Goal: Information Seeking & Learning: Find specific page/section

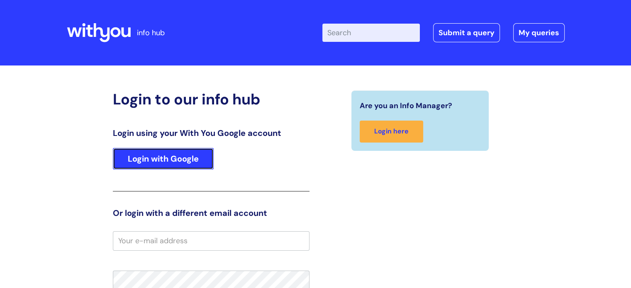
click at [156, 161] on link "Login with Google" at bounding box center [163, 159] width 101 height 22
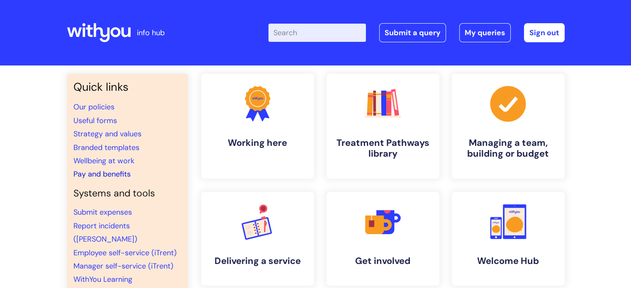
click at [99, 173] on link "Pay and benefits" at bounding box center [101, 174] width 57 height 10
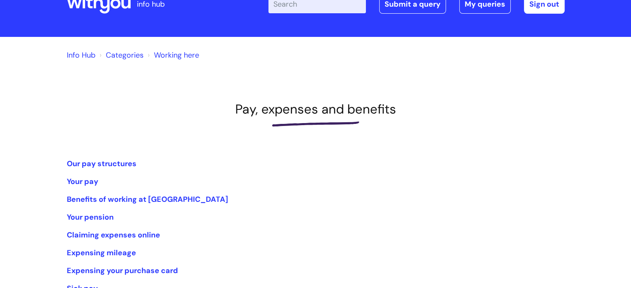
scroll to position [41, 0]
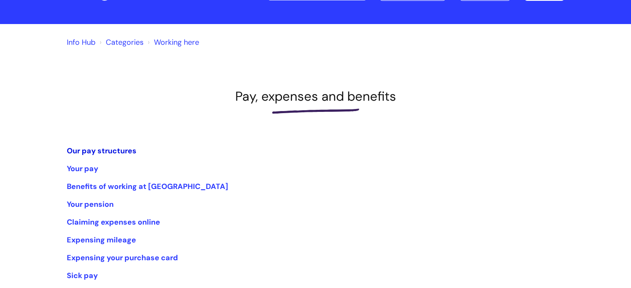
click at [130, 151] on link "Our pay structures" at bounding box center [102, 151] width 70 height 10
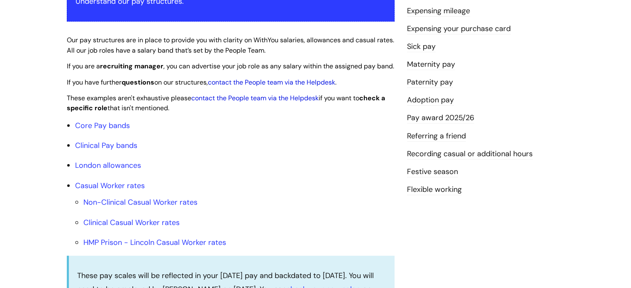
scroll to position [249, 0]
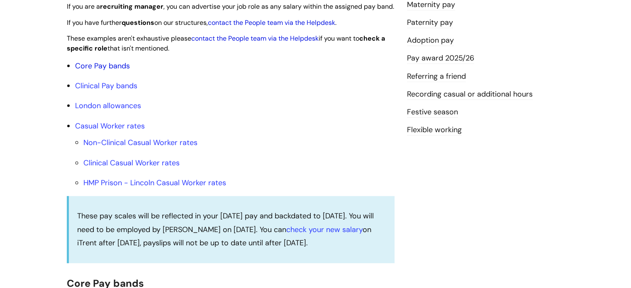
click at [93, 71] on link "Core Pay bands" at bounding box center [102, 66] width 55 height 10
click at [94, 71] on link "Core Pay bands" at bounding box center [102, 66] width 55 height 10
click at [96, 71] on link "Core Pay bands" at bounding box center [102, 66] width 55 height 10
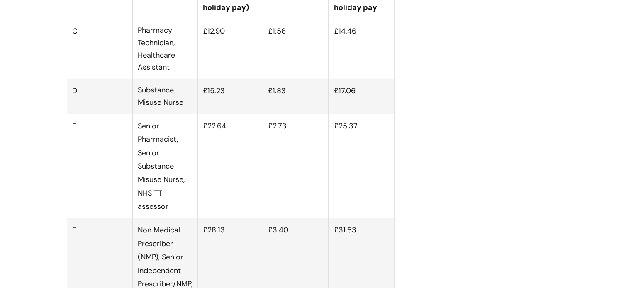
scroll to position [2820, 0]
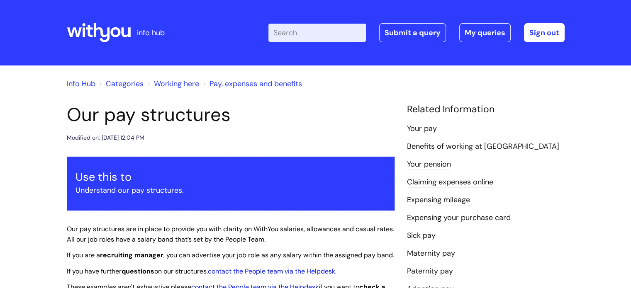
click at [75, 85] on link "Info Hub" at bounding box center [81, 84] width 29 height 10
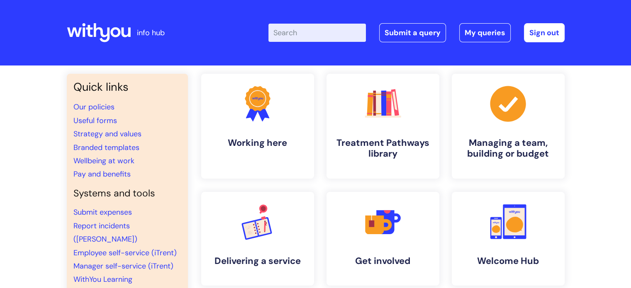
click at [290, 33] on input "Enter your search term here..." at bounding box center [316, 33] width 97 height 18
type input "internal"
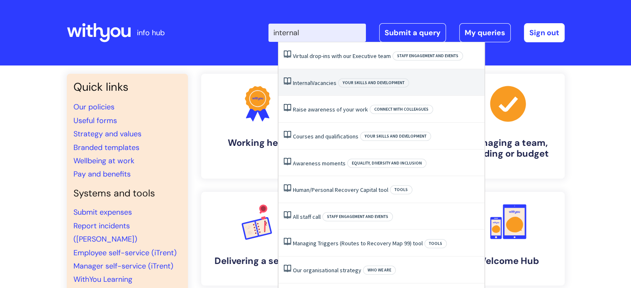
click at [323, 83] on link "Internal Vacancies" at bounding box center [315, 82] width 44 height 7
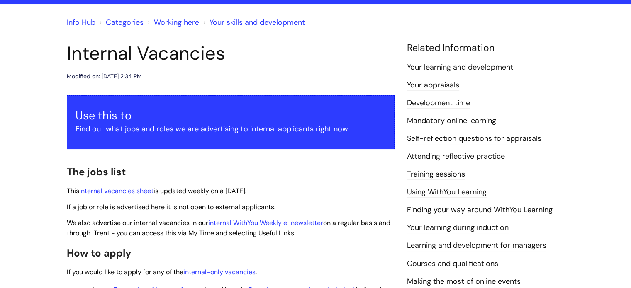
scroll to position [83, 0]
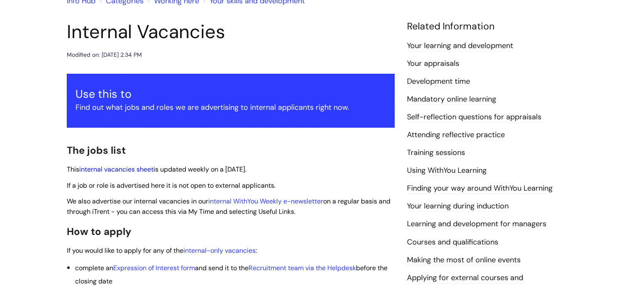
click at [123, 169] on link "internal vacancies sheet" at bounding box center [116, 169] width 74 height 9
